Goal: Task Accomplishment & Management: Manage account settings

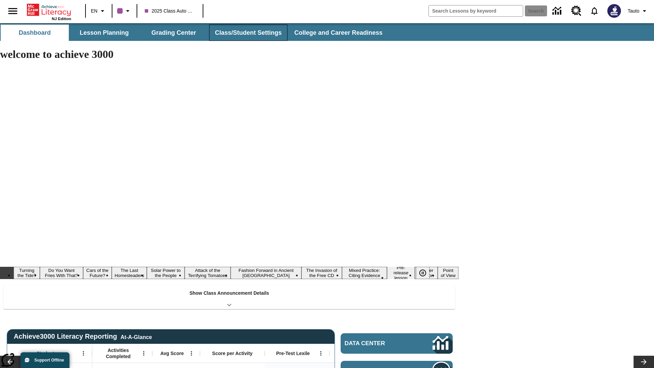
click at [247, 33] on button "Class/Student Settings" at bounding box center [248, 33] width 78 height 16
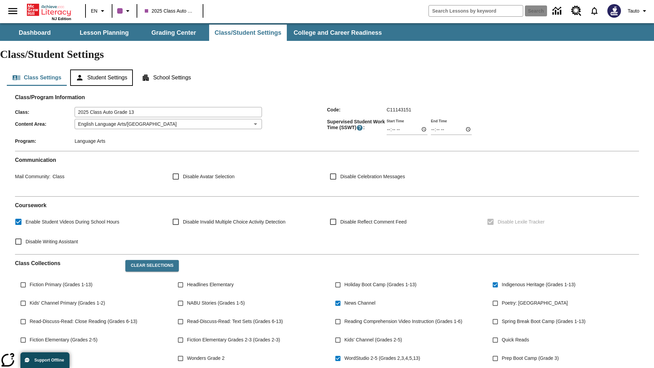
click at [103, 69] on button "Student Settings" at bounding box center [101, 77] width 62 height 16
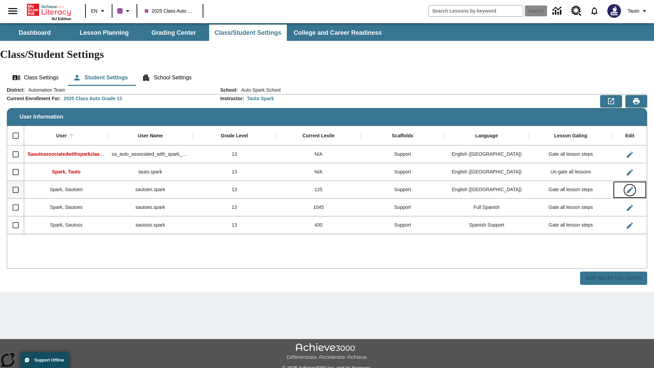
click at [629, 187] on icon "Edit User" at bounding box center [630, 190] width 6 height 6
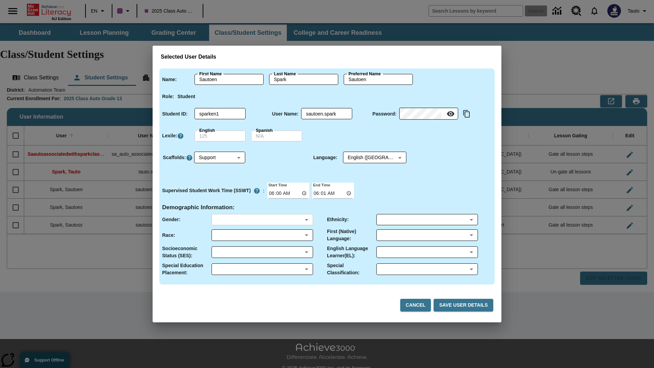
click at [262, 219] on body "Skip to main content NJ Edition EN 2025 Class Auto Grade 13 Search 0 Tauto Dash…" at bounding box center [327, 203] width 654 height 360
click at [262, 235] on body "Skip to main content NJ Edition EN 2025 Class Auto Grade 13 Search 0 Tauto Dash…" at bounding box center [327, 203] width 654 height 360
click at [262, 252] on body "Skip to main content NJ Edition EN 2025 Class Auto Grade 13 Search 0 Tauto Dash…" at bounding box center [327, 203] width 654 height 360
click at [262, 269] on body "Skip to main content NJ Edition EN 2025 Class Auto Grade 13 Search 0 Tauto Dash…" at bounding box center [327, 203] width 654 height 360
click at [427, 219] on body "Skip to main content NJ Edition EN 2025 Class Auto Grade 13 Search 0 Tauto Dash…" at bounding box center [327, 203] width 654 height 360
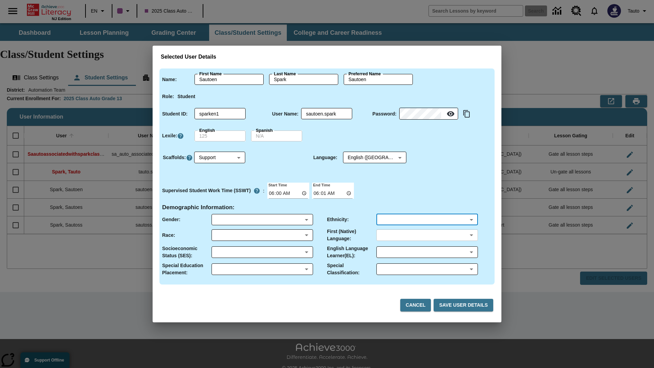
click at [427, 235] on body "Skip to main content NJ Edition EN 2025 Class Auto Grade 13 Search 0 Tauto Dash…" at bounding box center [327, 203] width 654 height 360
click at [427, 252] on body "Skip to main content NJ Edition EN 2025 Class Auto Grade 13 Search 0 Tauto Dash…" at bounding box center [327, 203] width 654 height 360
